Goal: Information Seeking & Learning: Learn about a topic

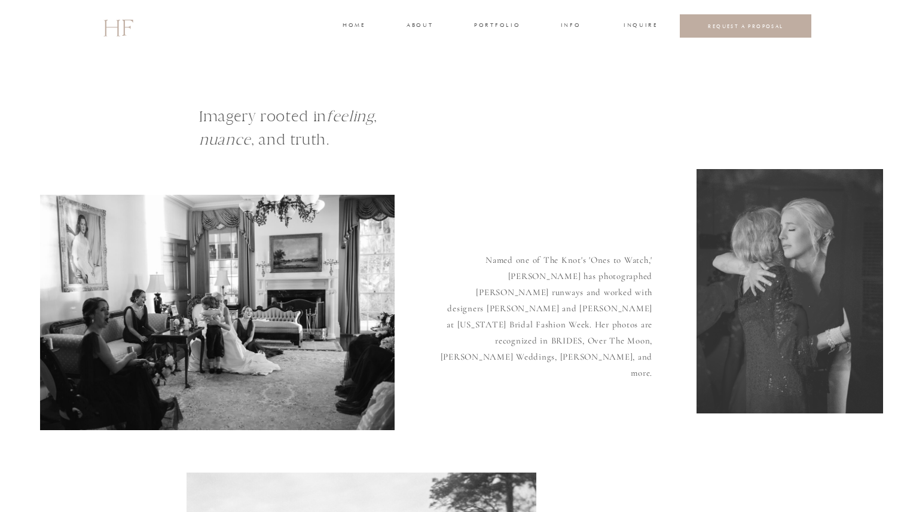
click at [566, 25] on h3 "INFO" at bounding box center [571, 26] width 22 height 11
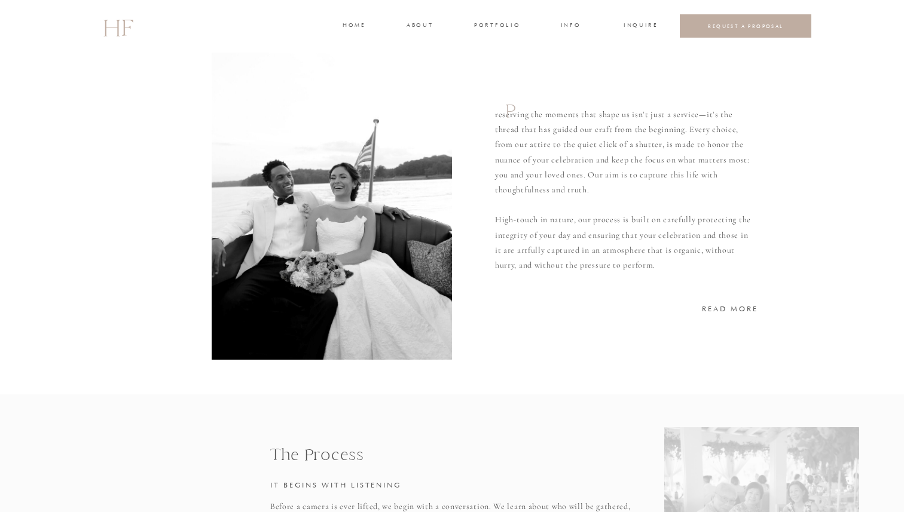
scroll to position [146, 0]
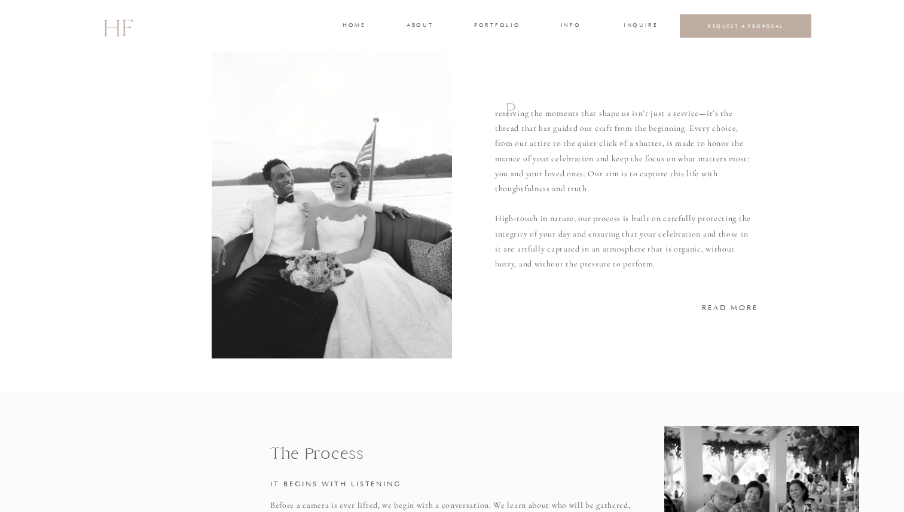
click at [726, 311] on h3 "READ MORE" at bounding box center [730, 307] width 57 height 11
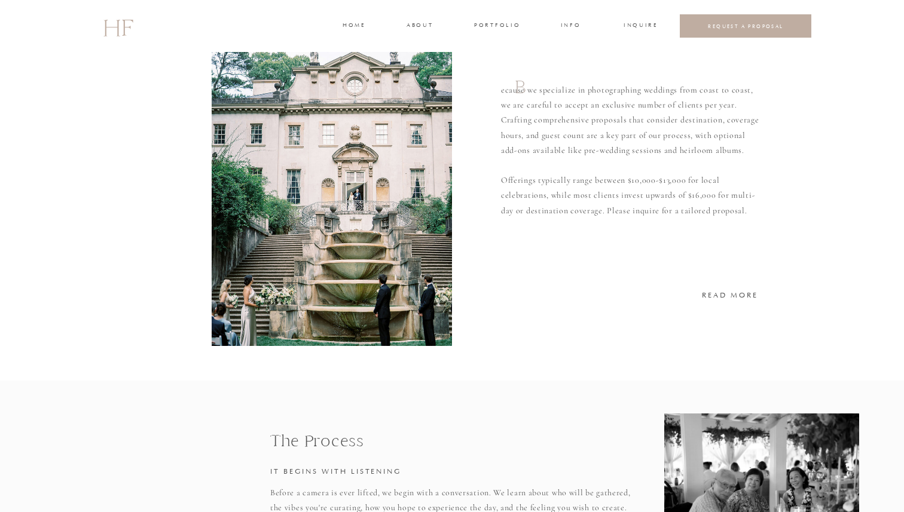
scroll to position [0, 0]
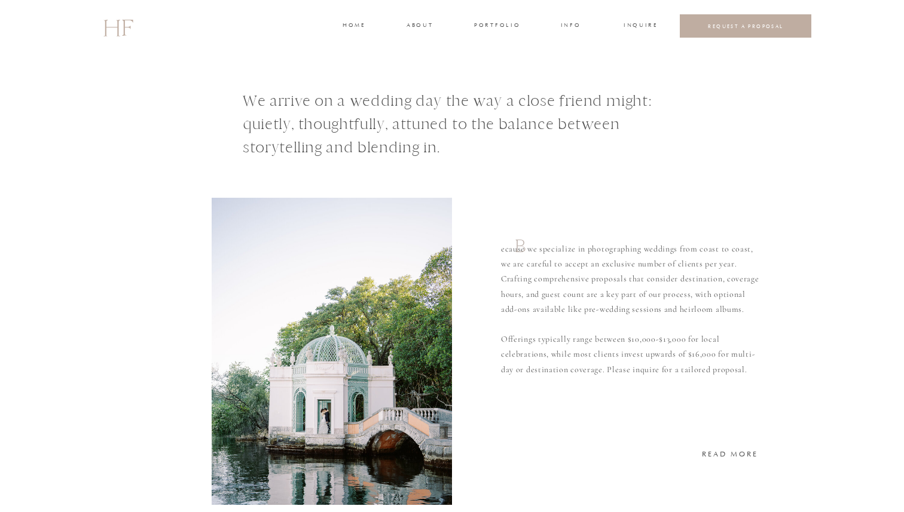
click at [497, 25] on h3 "portfolio" at bounding box center [496, 26] width 45 height 11
click at [497, 51] on h3 "WEDDINGS" at bounding box center [497, 53] width 42 height 11
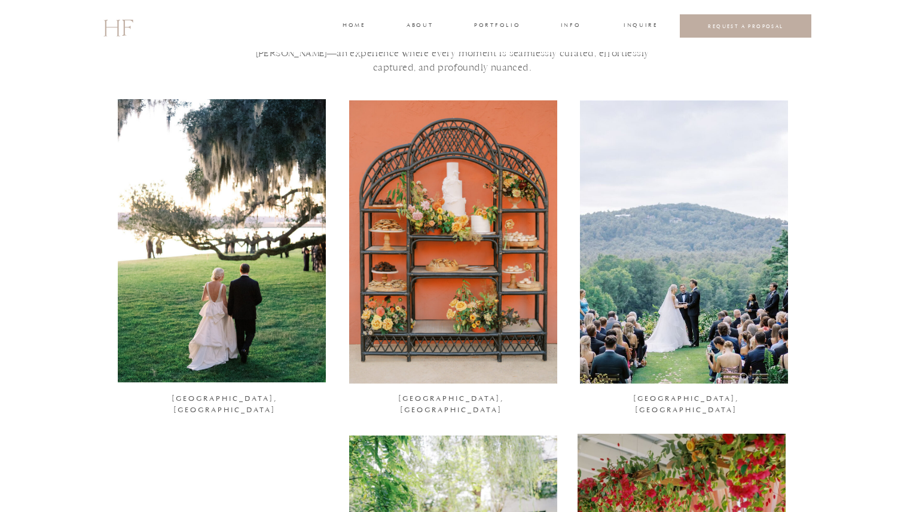
scroll to position [102, 0]
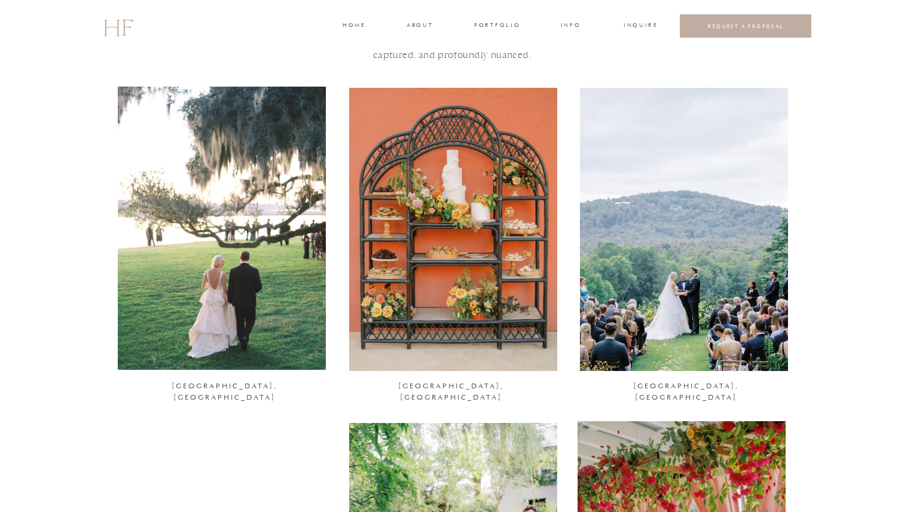
click at [285, 277] on div at bounding box center [222, 228] width 208 height 283
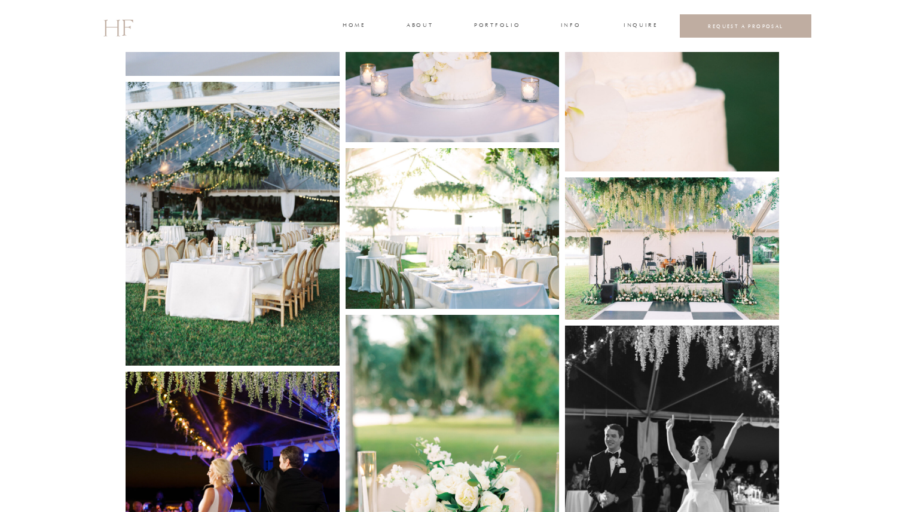
scroll to position [4979, 0]
